Goal: Task Accomplishment & Management: Manage account settings

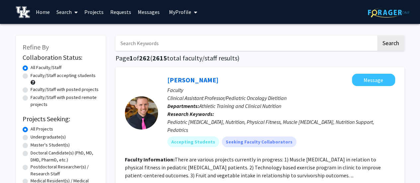
click at [178, 14] on span "My Profile" at bounding box center [180, 12] width 22 height 7
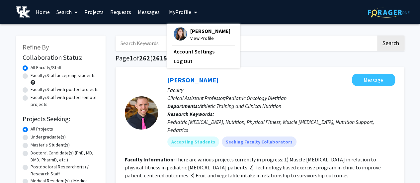
click at [191, 31] on span "[PERSON_NAME]" at bounding box center [210, 30] width 40 height 7
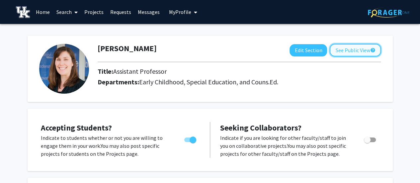
click at [344, 47] on button "See Public View help" at bounding box center [355, 50] width 51 height 13
